Goal: Task Accomplishment & Management: Manage account settings

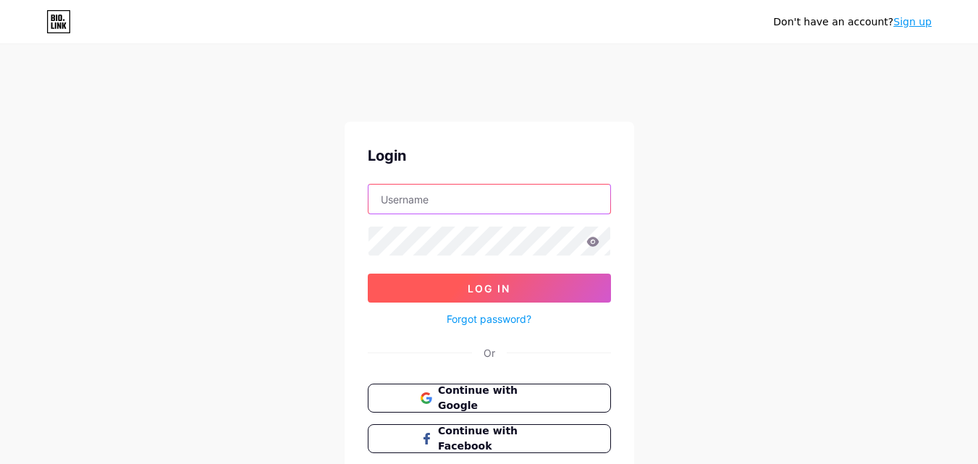
type input "[EMAIL_ADDRESS][DOMAIN_NAME]"
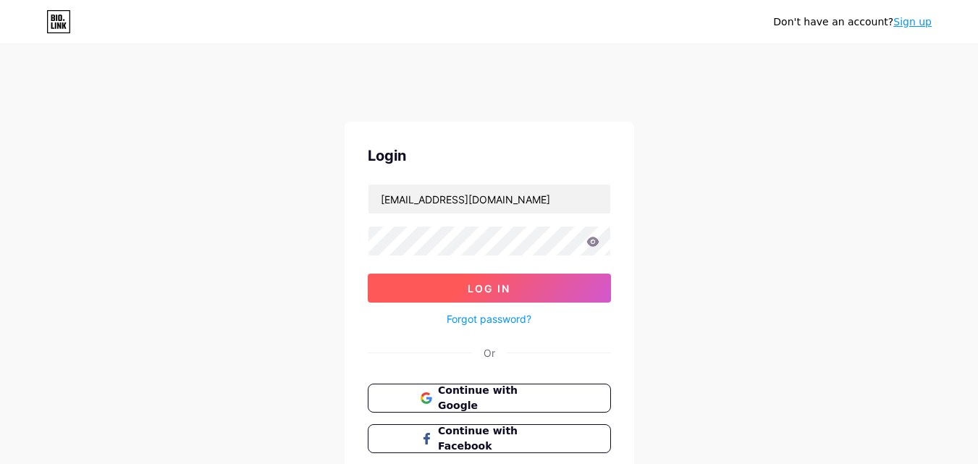
click at [453, 282] on button "Log In" at bounding box center [489, 288] width 243 height 29
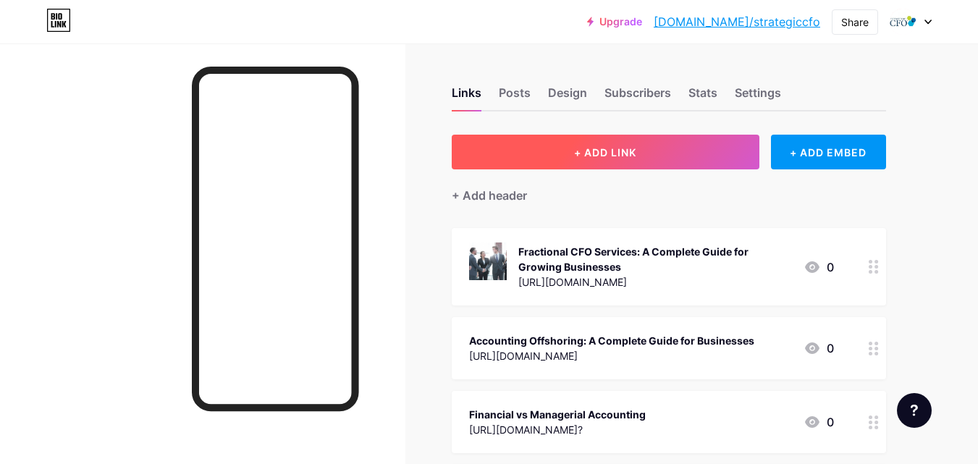
click at [568, 151] on button "+ ADD LINK" at bounding box center [606, 152] width 308 height 35
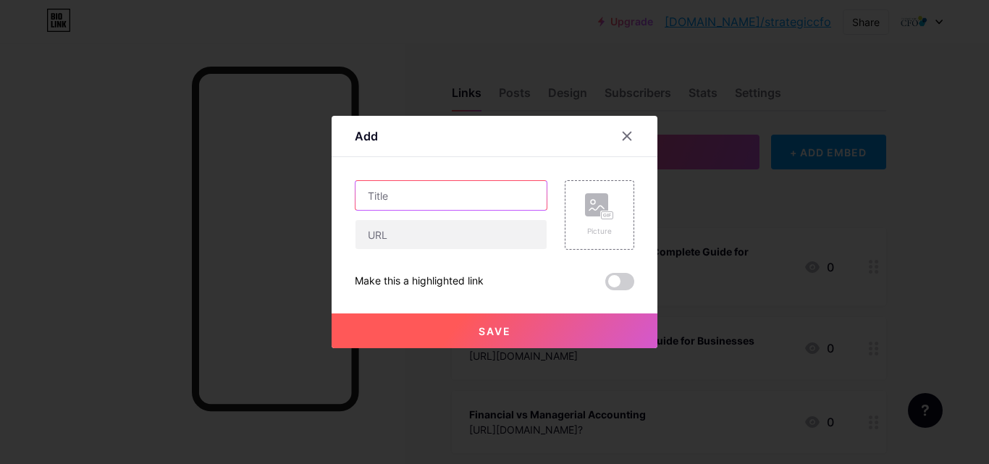
click at [400, 204] on input "text" at bounding box center [451, 195] width 191 height 29
paste input "[URL][DOMAIN_NAME]"
type input "[URL][DOMAIN_NAME]"
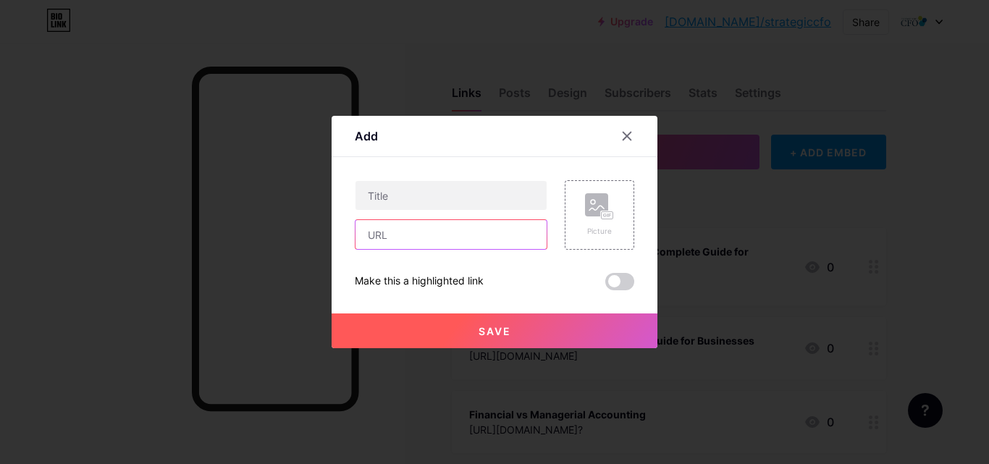
click at [403, 236] on input "text" at bounding box center [451, 234] width 191 height 29
paste input "[URL][DOMAIN_NAME]"
type input "[URL][DOMAIN_NAME]"
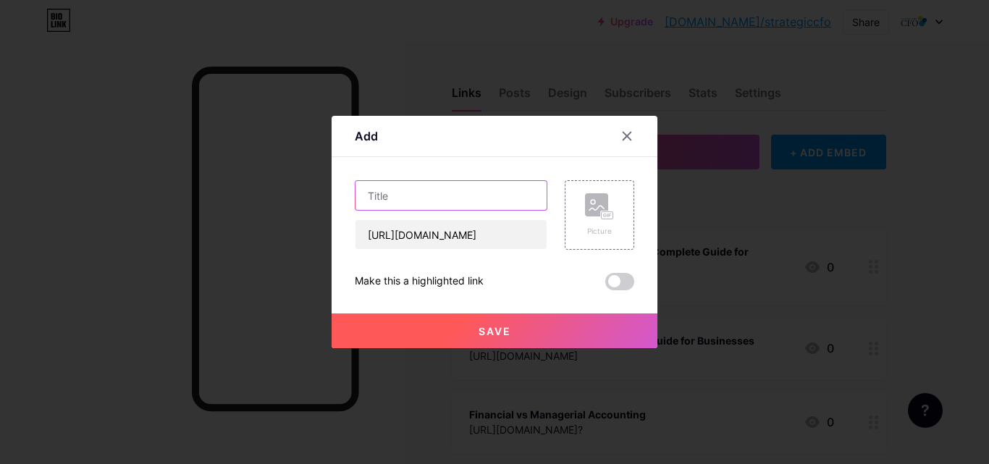
scroll to position [0, 0]
click at [458, 200] on input "text" at bounding box center [451, 195] width 191 height 29
paste input "Nearsourcing - The Smart Approach to Business Efficiency"
type input "Nearsourcing - The Smart Approach to Business Efficiency"
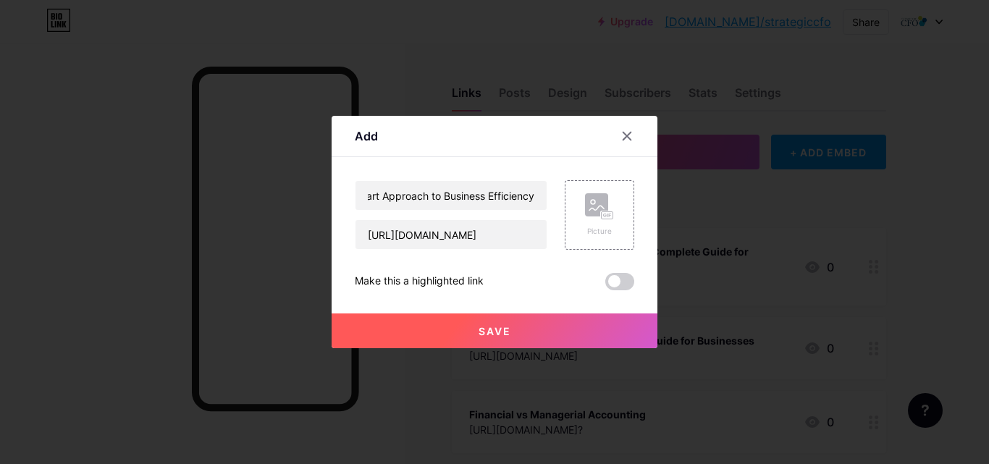
click at [500, 327] on span "Save" at bounding box center [495, 331] width 33 height 12
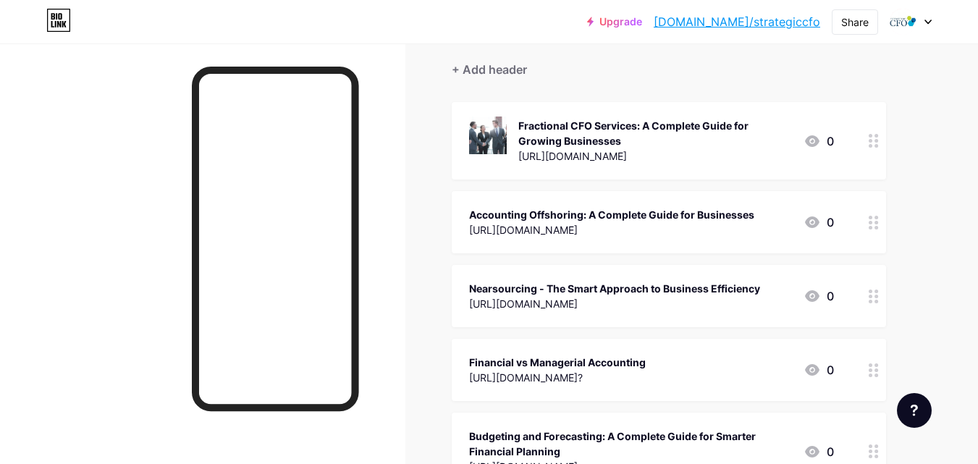
scroll to position [145, 0]
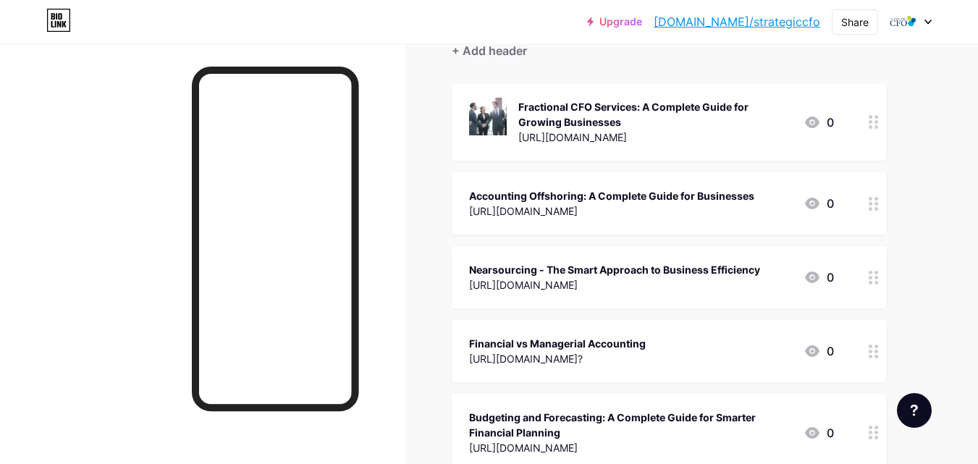
drag, startPoint x: 681, startPoint y: 277, endPoint x: 679, endPoint y: 141, distance: 135.4
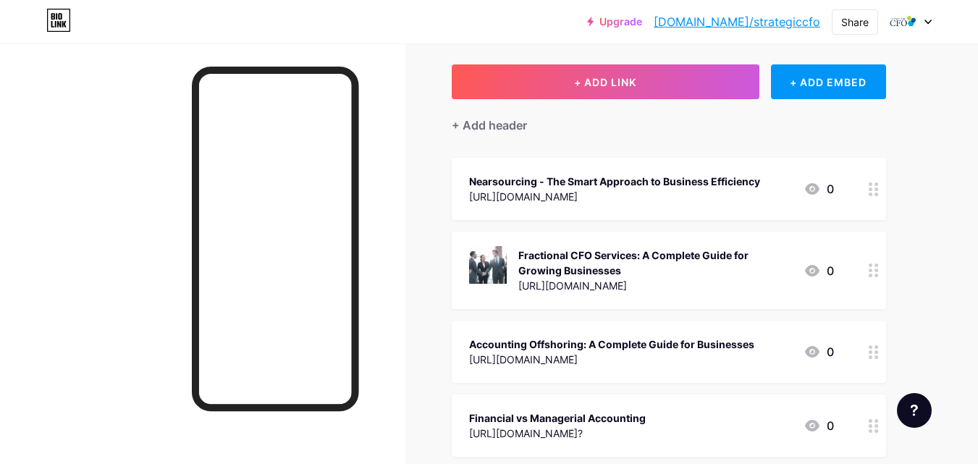
scroll to position [0, 0]
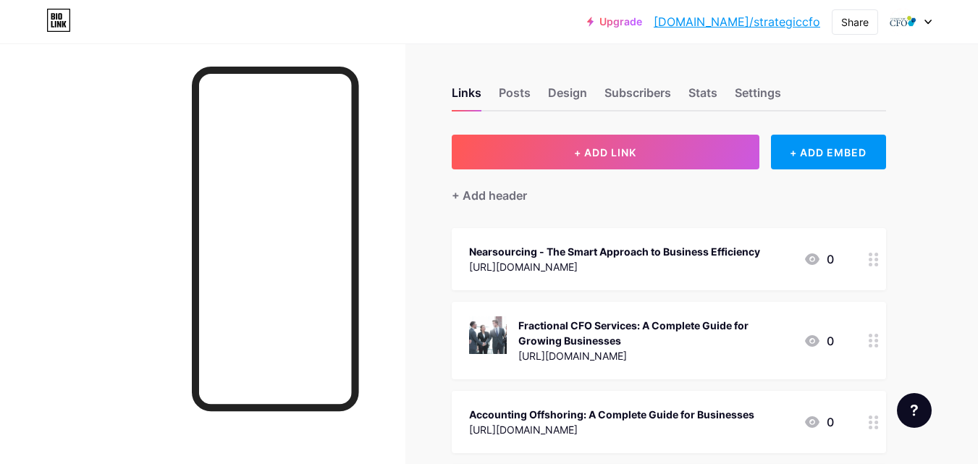
click at [789, 17] on link "[DOMAIN_NAME]/strategiccfo" at bounding box center [737, 21] width 167 height 17
